Goal: Book appointment/travel/reservation

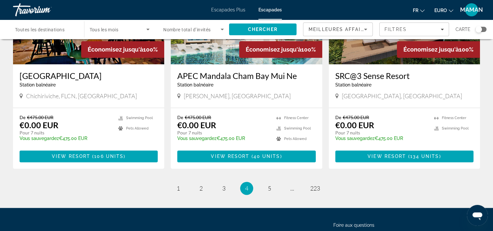
scroll to position [843, 0]
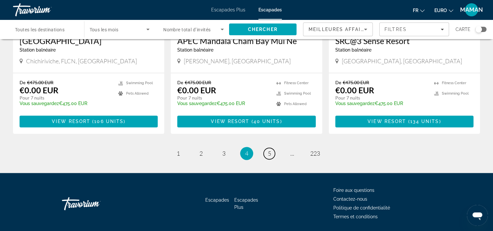
drag, startPoint x: 270, startPoint y: 131, endPoint x: 273, endPoint y: 131, distance: 3.3
click at [270, 150] on span "5" at bounding box center [269, 153] width 3 height 7
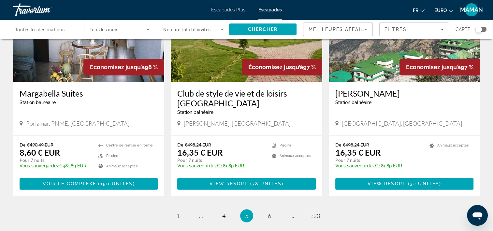
scroll to position [823, 0]
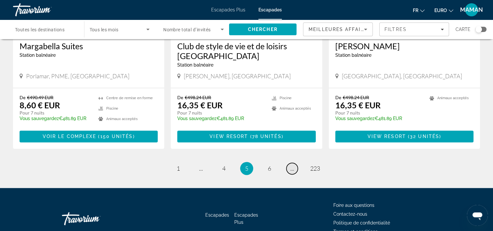
click at [295, 163] on link "page ..." at bounding box center [291, 168] width 11 height 11
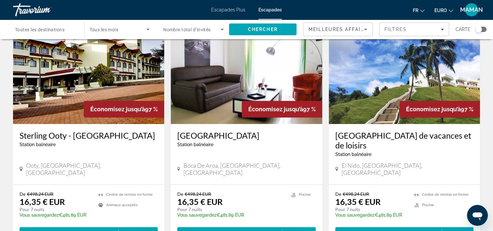
scroll to position [489, 0]
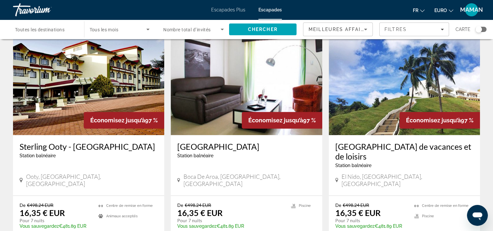
click at [363, 94] on img "Contenu principal" at bounding box center [404, 83] width 151 height 104
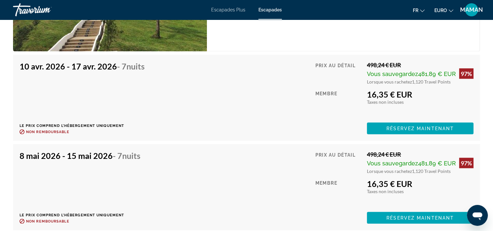
scroll to position [1205, 0]
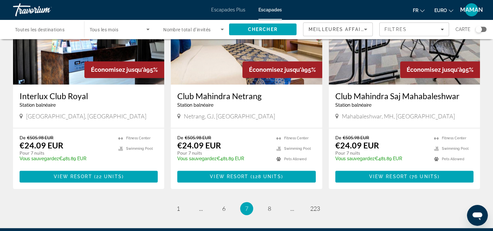
scroll to position [833, 0]
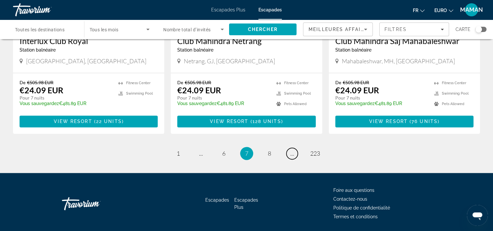
click at [290, 148] on link "page ..." at bounding box center [291, 153] width 11 height 11
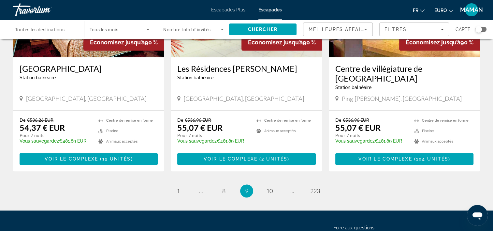
scroll to position [814, 0]
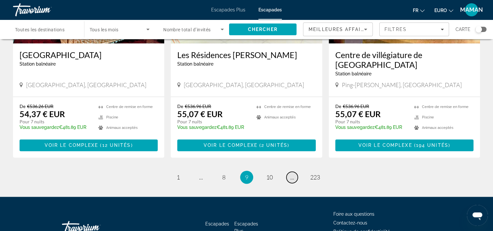
click at [293, 173] on span "..." at bounding box center [292, 176] width 4 height 7
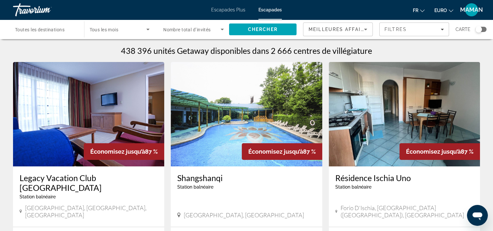
click at [58, 31] on span "Toutes les destinations" at bounding box center [40, 29] width 50 height 5
click at [58, 31] on input "Destination Toutes les destinations" at bounding box center [45, 30] width 61 height 8
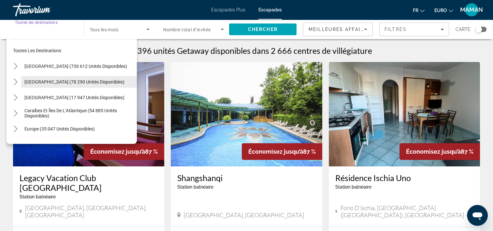
click at [63, 82] on span "[GEOGRAPHIC_DATA] (78 290 unités disponibles)" at bounding box center [74, 81] width 100 height 5
type input "**********"
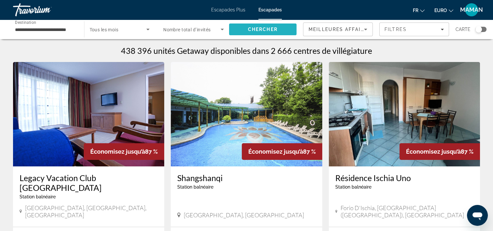
click at [280, 31] on span "Rechercher" at bounding box center [263, 30] width 68 height 16
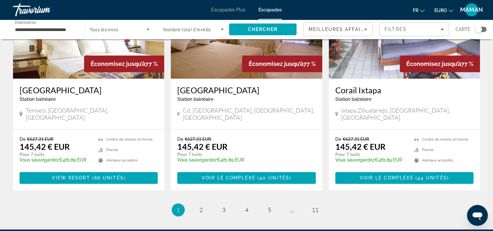
scroll to position [814, 0]
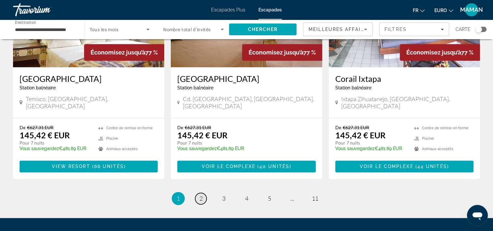
click at [203, 193] on link "page 2" at bounding box center [200, 198] width 11 height 11
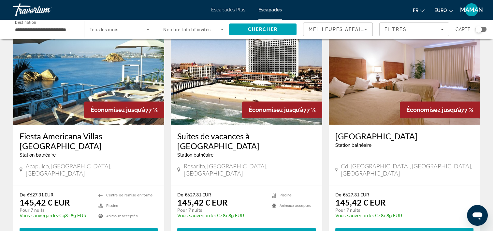
scroll to position [261, 0]
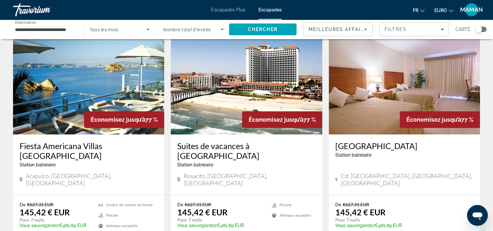
click at [75, 84] on img "Contenu principal" at bounding box center [88, 82] width 151 height 104
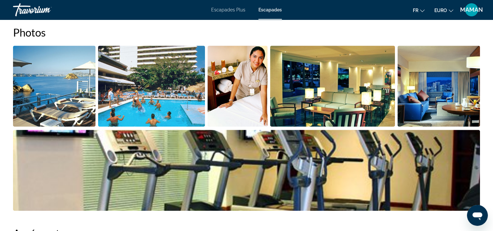
scroll to position [293, 0]
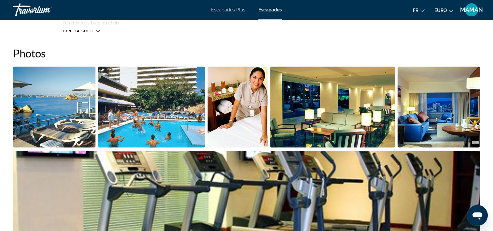
click at [82, 112] on img "Ouvrir le curseur d’image en plein écran" at bounding box center [54, 106] width 82 height 81
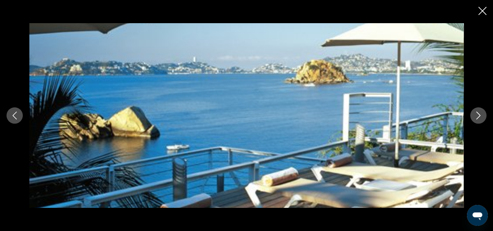
click at [475, 113] on icon "Image suivante" at bounding box center [478, 115] width 8 height 8
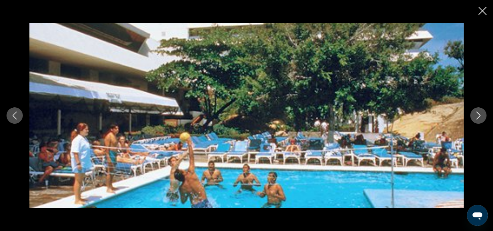
click at [475, 113] on icon "Image suivante" at bounding box center [478, 115] width 8 height 8
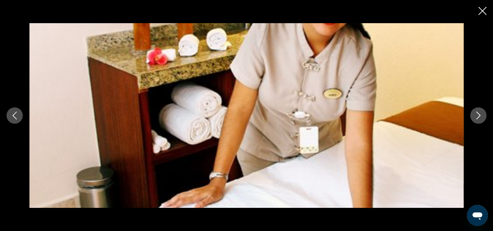
click at [475, 113] on icon "Image suivante" at bounding box center [478, 115] width 8 height 8
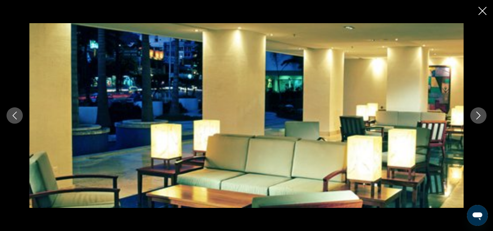
click at [475, 113] on icon "Image suivante" at bounding box center [478, 115] width 8 height 8
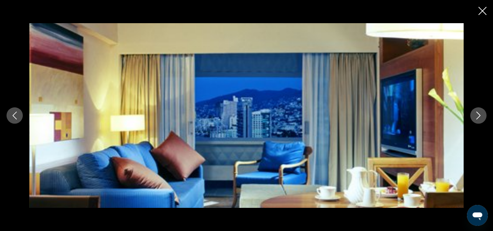
click at [475, 113] on icon "Image suivante" at bounding box center [478, 115] width 8 height 8
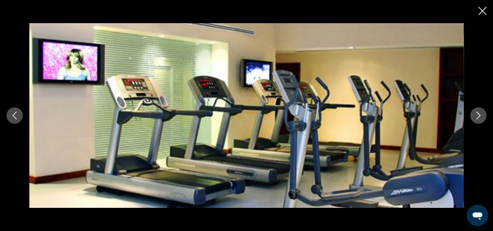
click at [475, 113] on icon "Image suivante" at bounding box center [478, 115] width 8 height 8
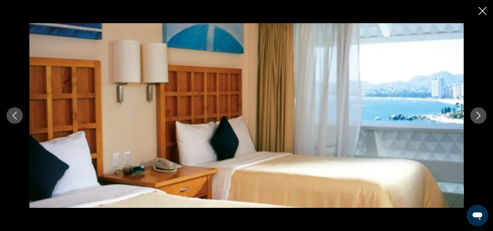
click at [473, 115] on button "Image suivante" at bounding box center [478, 115] width 16 height 16
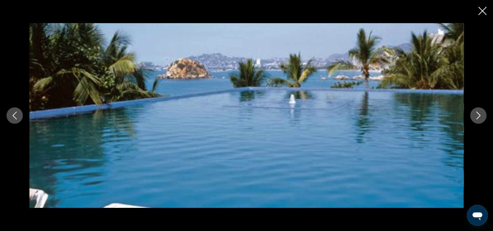
click at [476, 114] on icon "Image suivante" at bounding box center [478, 115] width 8 height 8
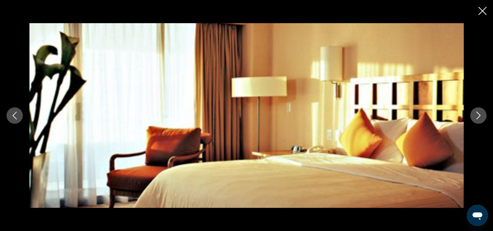
click at [476, 114] on icon "Image suivante" at bounding box center [478, 115] width 8 height 8
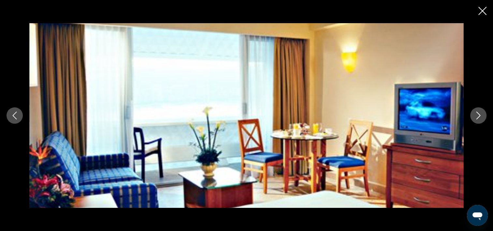
click at [477, 114] on icon "Image suivante" at bounding box center [478, 115] width 8 height 8
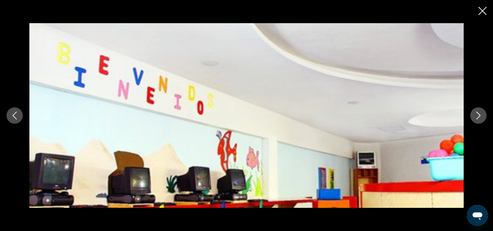
click at [477, 114] on icon "Image suivante" at bounding box center [478, 115] width 8 height 8
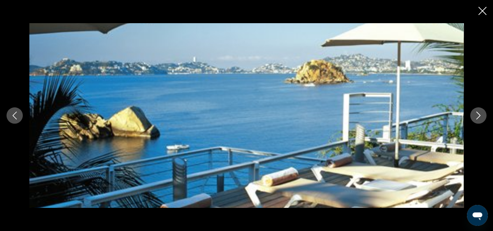
click at [477, 114] on icon "Image suivante" at bounding box center [478, 115] width 8 height 8
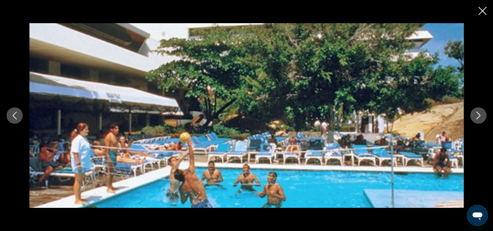
click at [478, 114] on icon "Image suivante" at bounding box center [478, 115] width 8 height 8
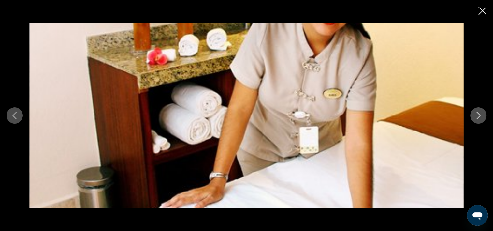
click at [482, 11] on icon "Fermer le diaporama" at bounding box center [482, 11] width 8 height 8
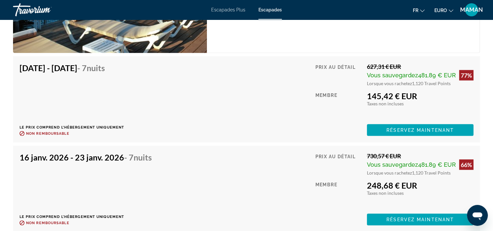
scroll to position [1303, 0]
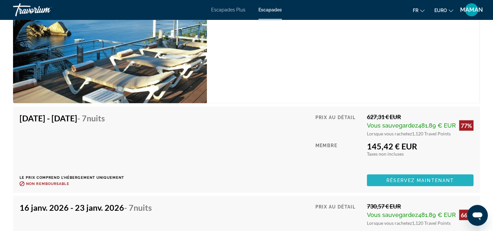
click at [401, 172] on span "Contenu principal" at bounding box center [420, 180] width 107 height 16
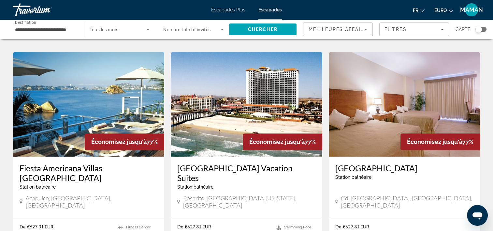
scroll to position [293, 0]
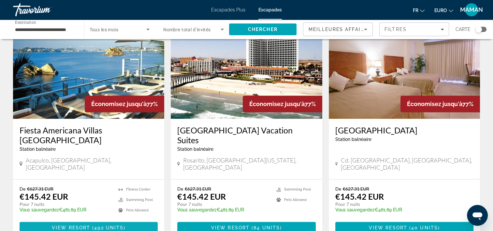
click at [62, 220] on span "Contenu principal" at bounding box center [89, 228] width 138 height 16
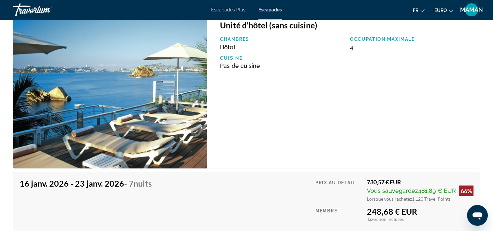
scroll to position [1205, 0]
